Goal: Information Seeking & Learning: Learn about a topic

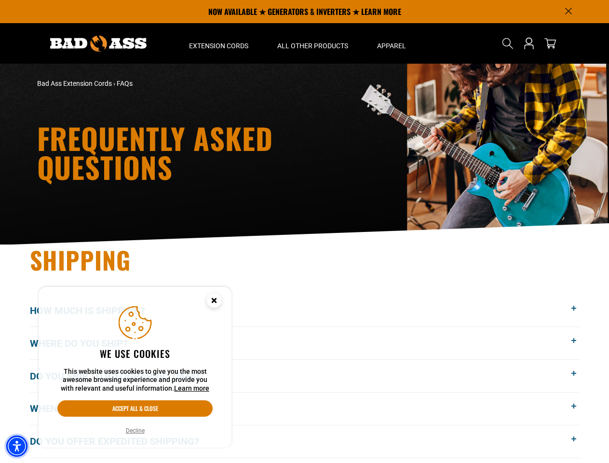
click at [17, 446] on img "Accessibility Menu" at bounding box center [16, 445] width 21 height 21
